Goal: Task Accomplishment & Management: Manage account settings

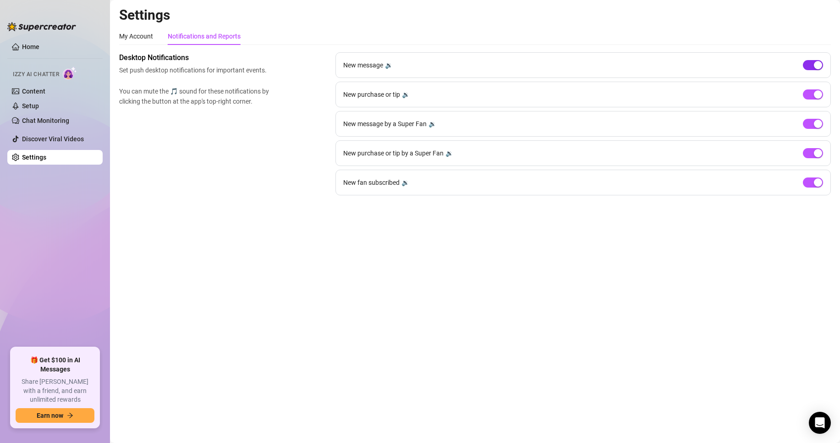
click at [817, 67] on div "button" at bounding box center [818, 65] width 8 height 8
click at [816, 187] on span "button" at bounding box center [813, 182] width 20 height 10
click at [817, 123] on div "button" at bounding box center [818, 124] width 8 height 8
click at [812, 185] on span "button" at bounding box center [813, 182] width 20 height 10
click at [276, 213] on main "Settings My Account Notifications and Reports Profile image Your profile isn’t …" at bounding box center [475, 221] width 730 height 443
